Goal: Transaction & Acquisition: Purchase product/service

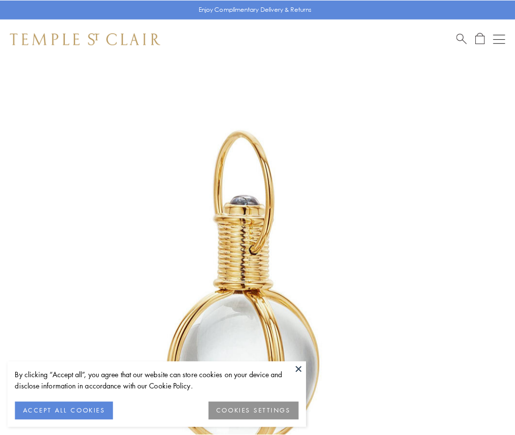
scroll to position [256, 0]
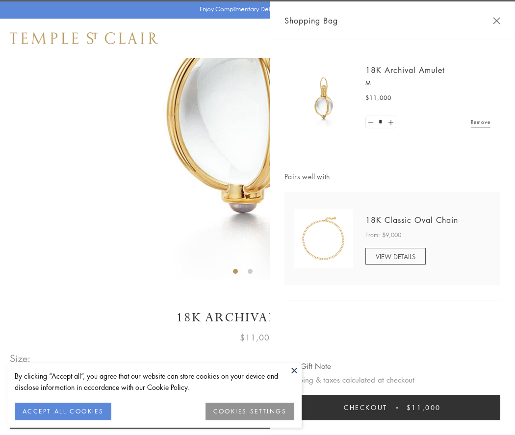
click at [392, 408] on button "Checkout $11,000" at bounding box center [392, 407] width 216 height 25
